Goal: Transaction & Acquisition: Purchase product/service

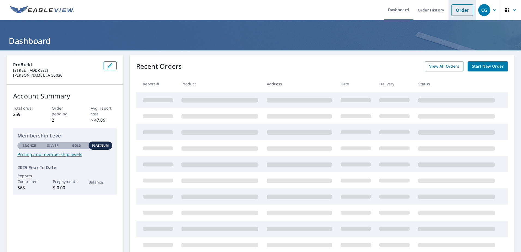
click at [461, 10] on link "Order" at bounding box center [462, 9] width 22 height 11
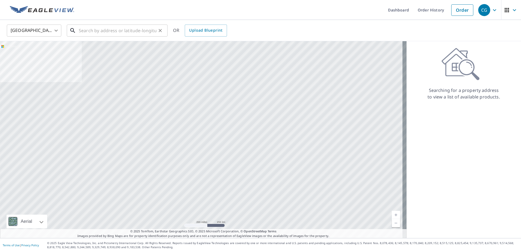
click at [113, 30] on input "text" at bounding box center [118, 30] width 78 height 15
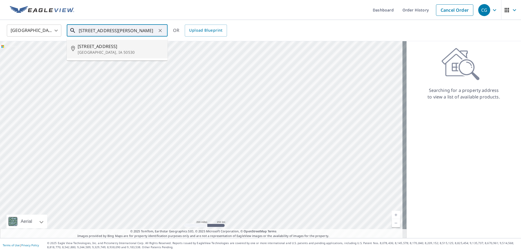
click at [80, 49] on span "[STREET_ADDRESS]" at bounding box center [121, 46] width 86 height 7
type input "[STREET_ADDRESS][PERSON_NAME]"
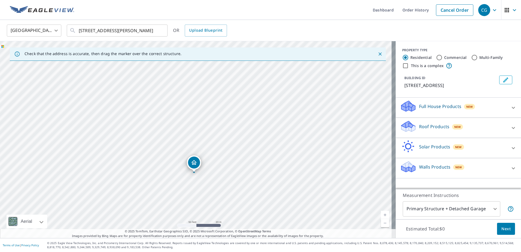
drag, startPoint x: 150, startPoint y: 103, endPoint x: 162, endPoint y: 145, distance: 43.4
click at [162, 145] on div "[STREET_ADDRESS][PERSON_NAME]" at bounding box center [197, 139] width 395 height 197
drag, startPoint x: 314, startPoint y: 132, endPoint x: 227, endPoint y: 127, distance: 87.8
click at [227, 127] on div "[STREET_ADDRESS][PERSON_NAME]" at bounding box center [197, 139] width 395 height 197
drag, startPoint x: 136, startPoint y: 114, endPoint x: 217, endPoint y: 132, distance: 83.3
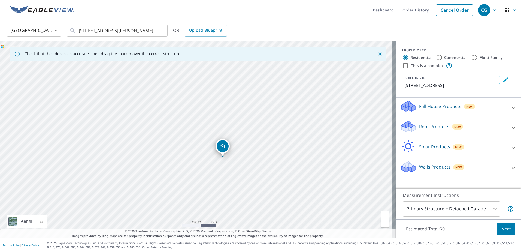
click at [217, 132] on div "[STREET_ADDRESS][PERSON_NAME]" at bounding box center [197, 139] width 395 height 197
drag, startPoint x: 205, startPoint y: 119, endPoint x: 206, endPoint y: 112, distance: 6.9
click at [206, 113] on div "[STREET_ADDRESS][PERSON_NAME]" at bounding box center [197, 139] width 395 height 197
drag, startPoint x: 216, startPoint y: 88, endPoint x: 191, endPoint y: 172, distance: 88.1
click at [194, 172] on div "[STREET_ADDRESS][PERSON_NAME]" at bounding box center [197, 139] width 395 height 197
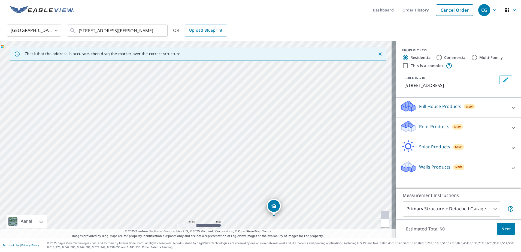
drag, startPoint x: 217, startPoint y: 125, endPoint x: 205, endPoint y: 168, distance: 44.3
click at [207, 167] on div "[STREET_ADDRESS][PERSON_NAME]" at bounding box center [197, 139] width 395 height 197
drag, startPoint x: 245, startPoint y: 123, endPoint x: 236, endPoint y: 81, distance: 42.4
click at [236, 81] on div "[STREET_ADDRESS][PERSON_NAME]" at bounding box center [197, 139] width 395 height 197
drag, startPoint x: 175, startPoint y: 128, endPoint x: 172, endPoint y: 162, distance: 34.4
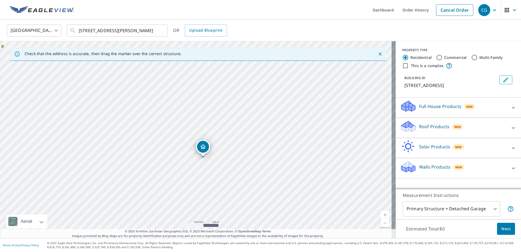
click at [172, 162] on div "[STREET_ADDRESS][PERSON_NAME]" at bounding box center [197, 139] width 395 height 197
drag, startPoint x: 191, startPoint y: 169, endPoint x: 158, endPoint y: 141, distance: 43.4
click at [158, 141] on div "[STREET_ADDRESS][PERSON_NAME]" at bounding box center [197, 139] width 395 height 197
drag, startPoint x: 209, startPoint y: 173, endPoint x: 318, endPoint y: 149, distance: 112.1
click at [318, 149] on div "[STREET_ADDRESS][PERSON_NAME]" at bounding box center [197, 139] width 395 height 197
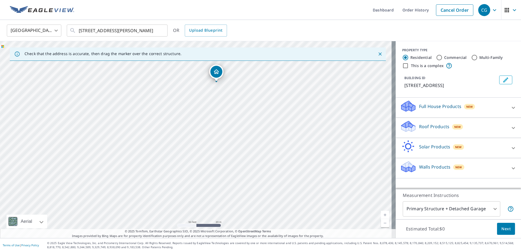
drag, startPoint x: 276, startPoint y: 120, endPoint x: 219, endPoint y: 72, distance: 75.0
click at [427, 107] on p "Full House Products" at bounding box center [440, 106] width 42 height 7
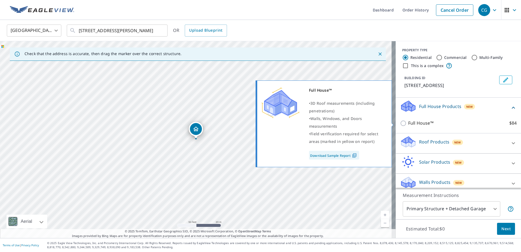
click at [417, 124] on p "Full House™" at bounding box center [420, 123] width 25 height 7
click at [408, 124] on input "Full House™ $84" at bounding box center [404, 123] width 8 height 7
checkbox input "true"
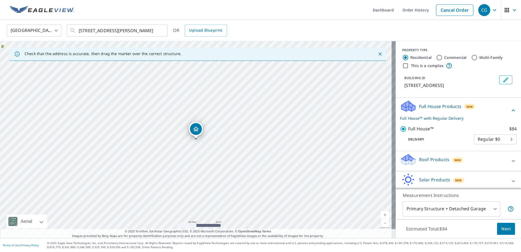
click at [478, 207] on body "CG CG Dashboard Order History Cancel Order CG [GEOGRAPHIC_DATA] US ​ [STREET_AD…" at bounding box center [260, 126] width 521 height 252
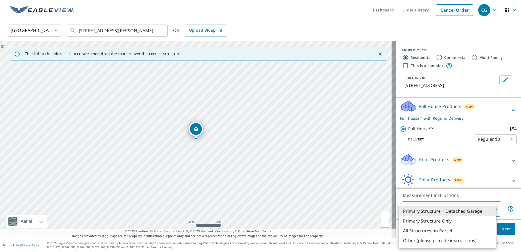
click at [436, 220] on li "Primary Structure Only" at bounding box center [446, 221] width 97 height 10
type input "2"
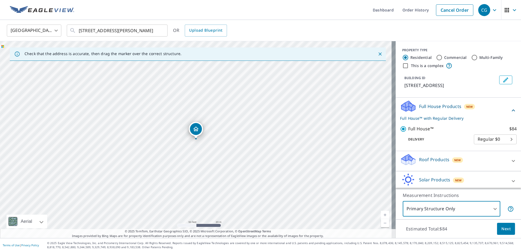
click at [504, 230] on span "Next" at bounding box center [505, 228] width 9 height 7
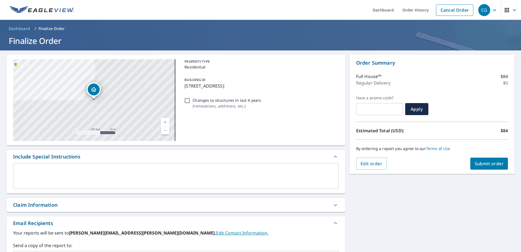
click at [498, 165] on span "Submit order" at bounding box center [488, 163] width 29 height 6
